Goal: Check status: Check status

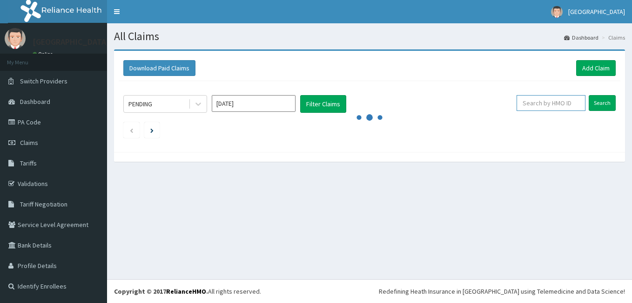
click at [546, 103] on input "text" at bounding box center [551, 103] width 69 height 16
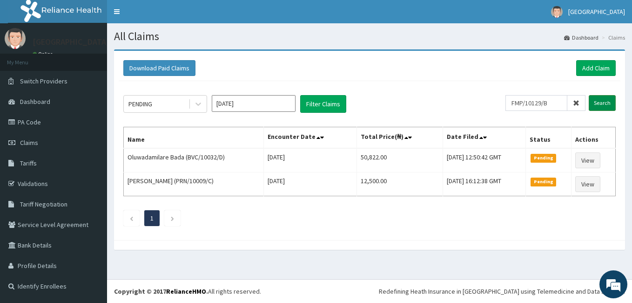
click at [598, 107] on input "Search" at bounding box center [602, 103] width 27 height 16
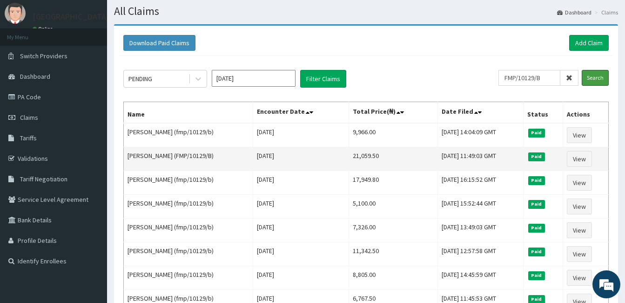
scroll to position [47, 0]
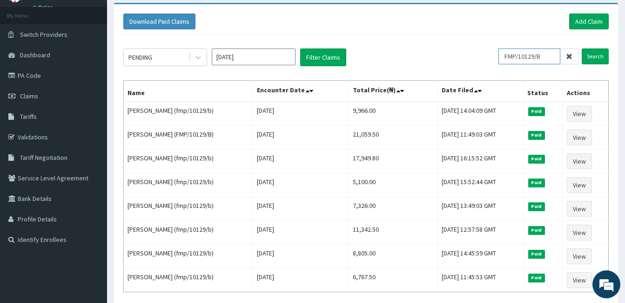
click at [552, 55] on input "FMP/10129/B" at bounding box center [529, 56] width 62 height 16
type input "F"
type input "V"
click at [595, 54] on input "Search" at bounding box center [595, 56] width 27 height 16
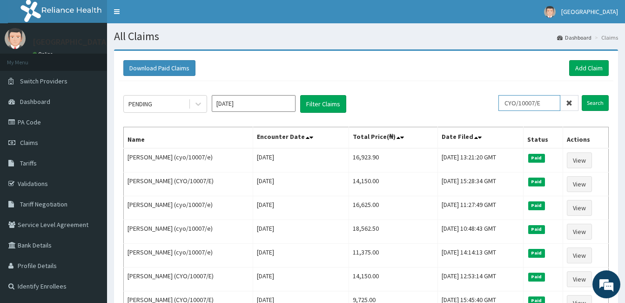
click at [549, 104] on input "CYO/10007/E" at bounding box center [529, 103] width 62 height 16
click at [593, 98] on input "Search" at bounding box center [595, 103] width 27 height 16
click at [549, 106] on input "CYO/10007/B" at bounding box center [529, 103] width 62 height 16
type input "C"
click at [587, 97] on input "Search" at bounding box center [595, 103] width 27 height 16
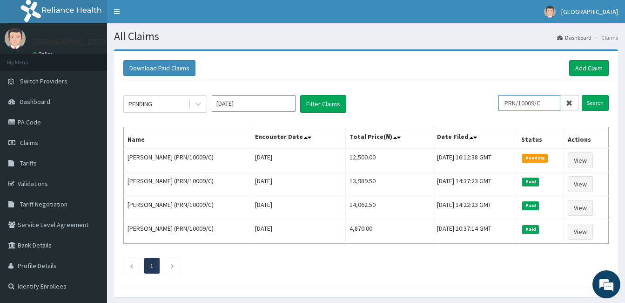
click at [555, 105] on input "PRN/10009/C" at bounding box center [529, 103] width 62 height 16
click at [588, 99] on input "Search" at bounding box center [595, 103] width 27 height 16
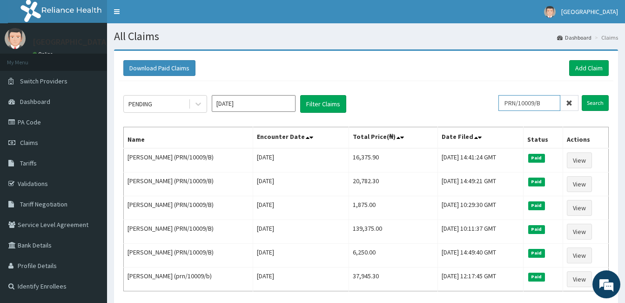
click at [549, 101] on input "PRN/10009/B" at bounding box center [529, 103] width 62 height 16
type input "P"
click at [596, 96] on input "Search" at bounding box center [595, 103] width 27 height 16
click at [556, 102] on input "BPN/10049/B" at bounding box center [529, 103] width 62 height 16
type input "B"
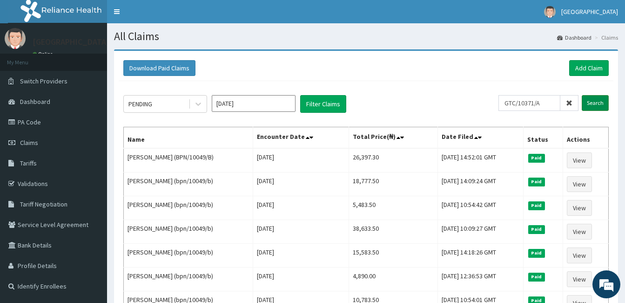
click at [592, 98] on input "Search" at bounding box center [595, 103] width 27 height 16
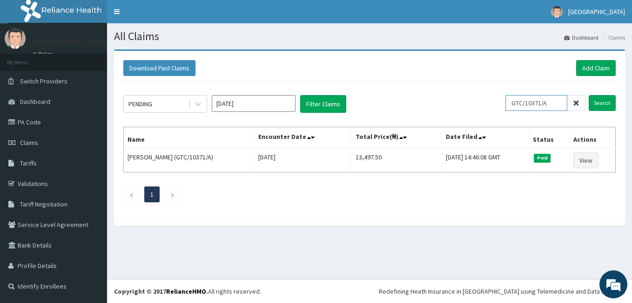
click at [559, 108] on input "GTC/10371/A" at bounding box center [536, 103] width 62 height 16
type input "G"
click at [598, 102] on input "Search" at bounding box center [602, 103] width 27 height 16
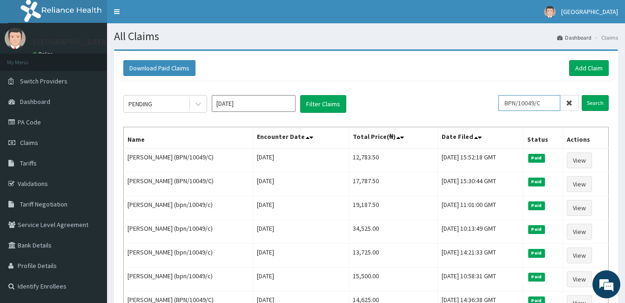
click at [553, 101] on input "BPN/10049/C" at bounding box center [529, 103] width 62 height 16
type input "B"
click at [592, 103] on input "Search" at bounding box center [595, 103] width 27 height 16
click at [549, 99] on input "BCK/10090/B" at bounding box center [529, 103] width 62 height 16
type input "B"
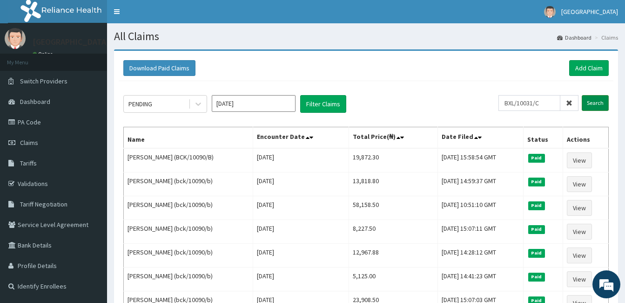
click at [600, 104] on input "Search" at bounding box center [595, 103] width 27 height 16
click at [554, 102] on input "BXL/10031/C" at bounding box center [529, 103] width 62 height 16
type input "B"
click at [589, 104] on input "Search" at bounding box center [595, 103] width 27 height 16
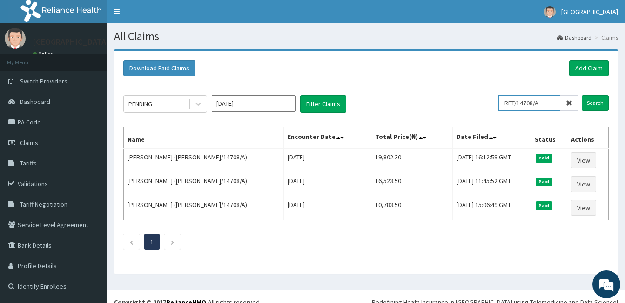
click at [543, 100] on input "RET/14708/A" at bounding box center [529, 103] width 62 height 16
click at [550, 107] on input "RET/14708/A" at bounding box center [529, 103] width 62 height 16
type input "R"
click at [594, 106] on input "Search" at bounding box center [595, 103] width 27 height 16
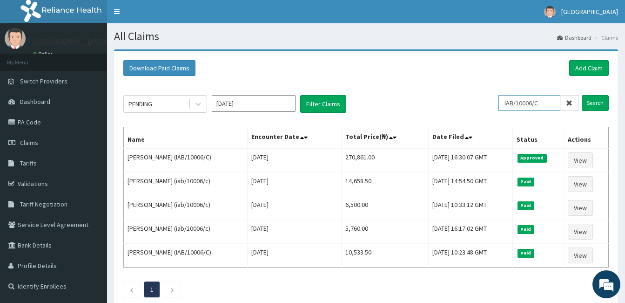
click at [552, 101] on input "IAB/10006/C" at bounding box center [529, 103] width 62 height 16
type input "I"
click at [600, 112] on div "FMC/11633/A Search" at bounding box center [553, 104] width 110 height 18
click at [598, 103] on input "Search" at bounding box center [595, 103] width 27 height 16
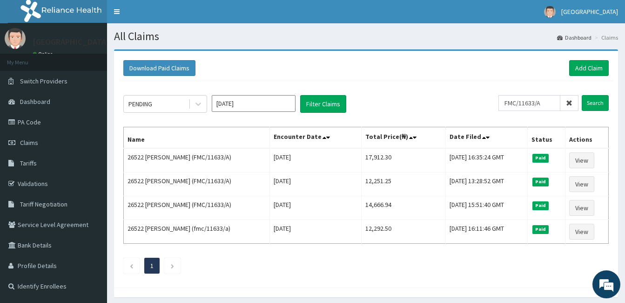
drag, startPoint x: 483, startPoint y: 9, endPoint x: 432, endPoint y: 101, distance: 105.4
click at [432, 101] on div "PENDING [DATE] Filter Claims" at bounding box center [310, 104] width 375 height 18
click at [556, 103] on input "FMC/11633/A" at bounding box center [529, 103] width 62 height 16
type input "F"
click at [603, 101] on input "Search" at bounding box center [595, 103] width 27 height 16
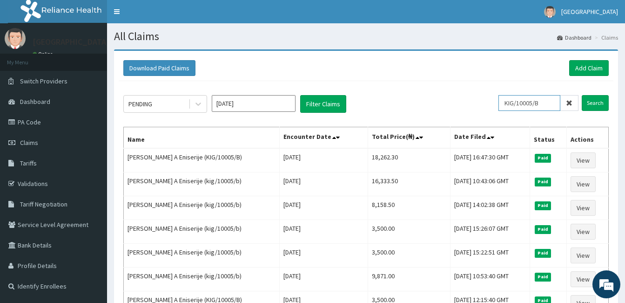
click at [552, 106] on input "KIG/10005/B" at bounding box center [529, 103] width 62 height 16
type input "K"
click at [599, 106] on input "Search" at bounding box center [595, 103] width 27 height 16
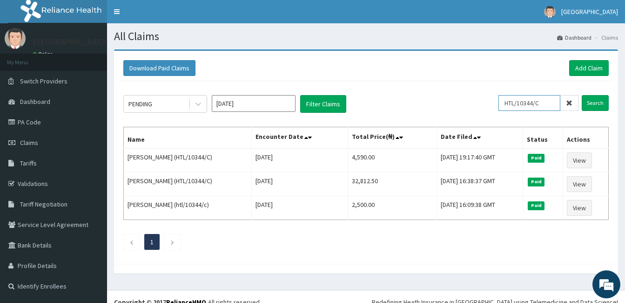
click at [549, 101] on input "HTL/10344/C" at bounding box center [529, 103] width 62 height 16
type input "H"
type input "GSV/13760/A"
click at [600, 103] on input "Search" at bounding box center [595, 103] width 27 height 16
